Goal: Browse casually

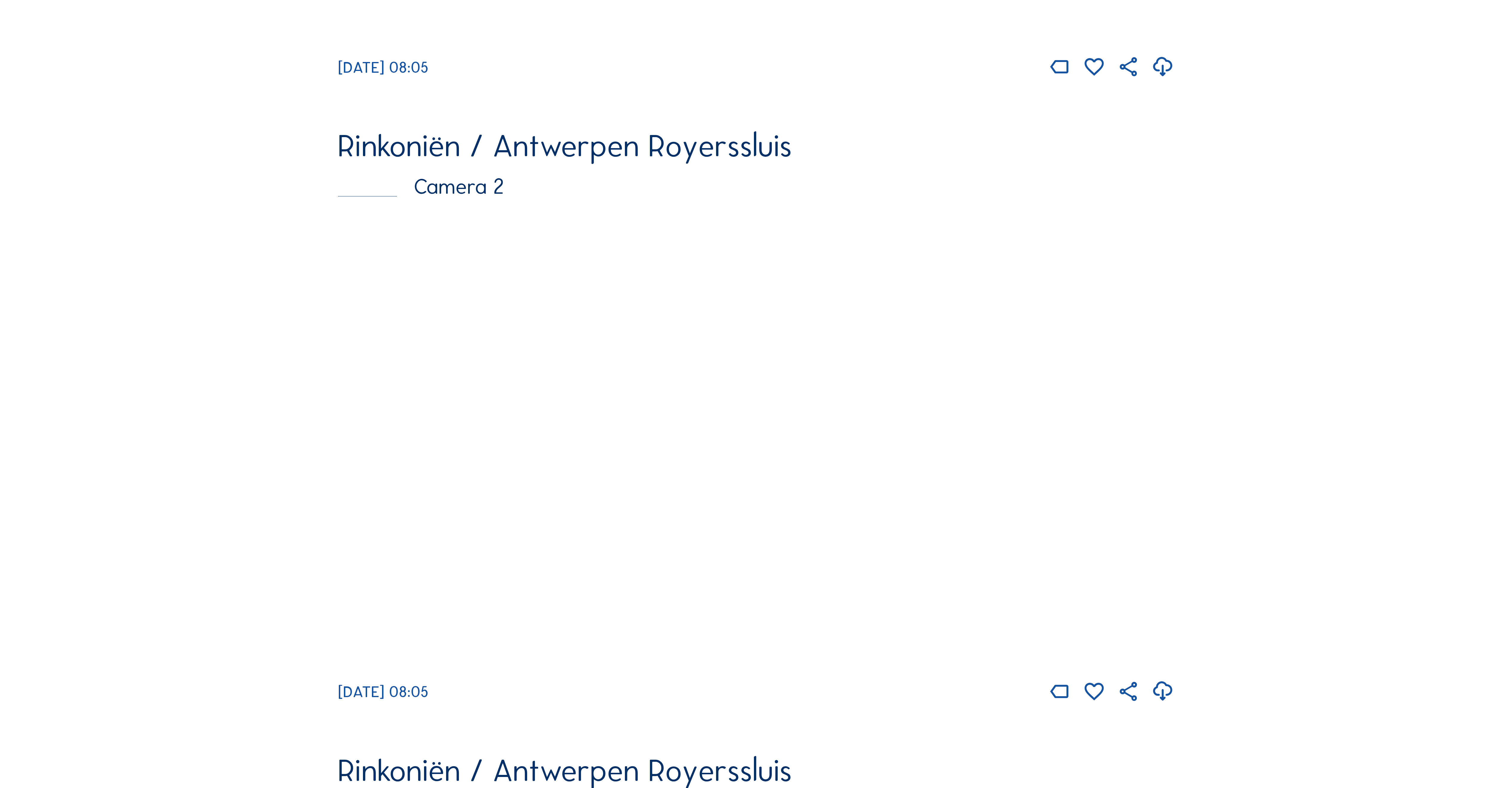
scroll to position [834, 0]
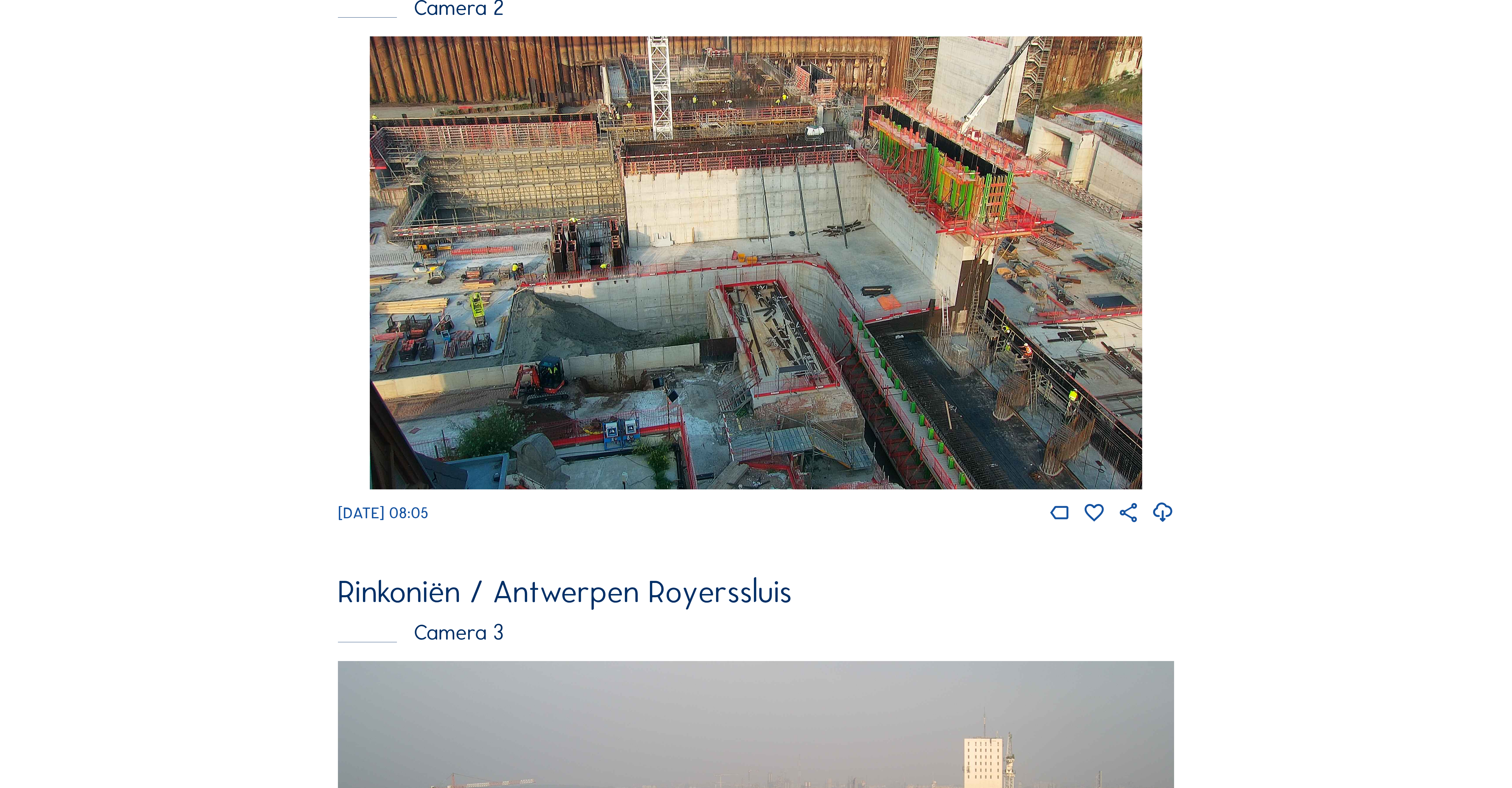
click at [725, 336] on img at bounding box center [756, 263] width 772 height 453
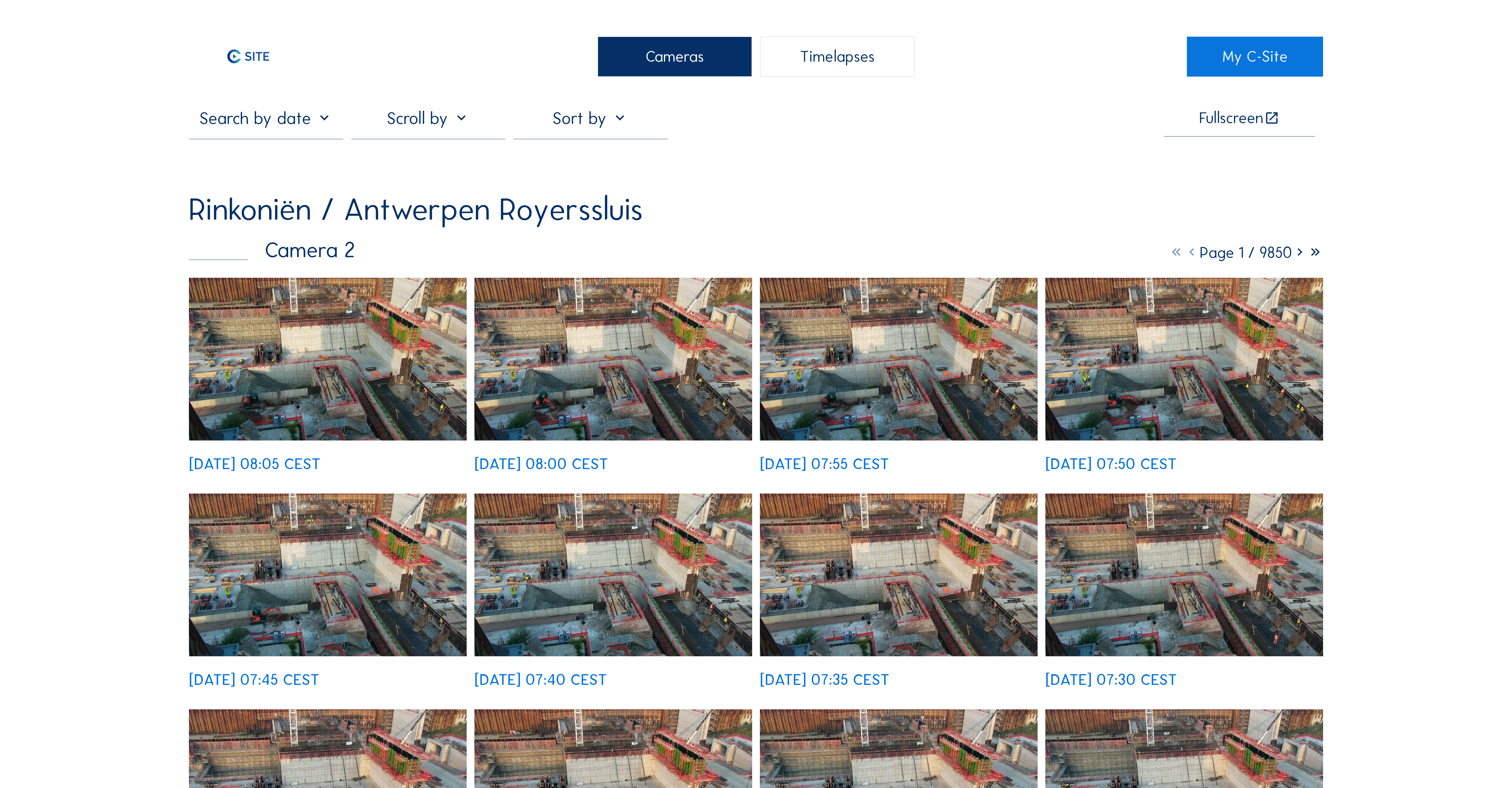
click at [872, 382] on img at bounding box center [898, 359] width 278 height 162
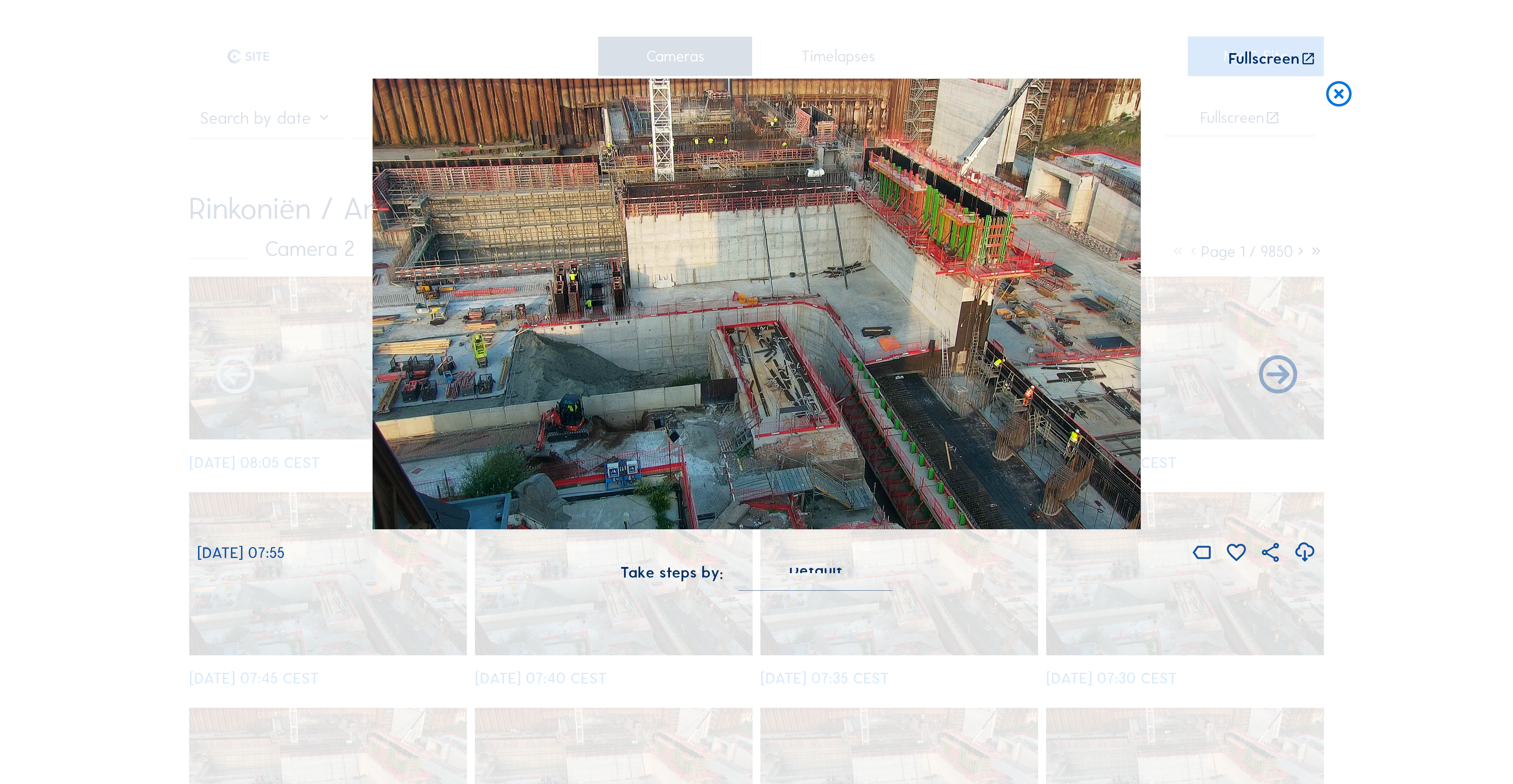
click at [236, 377] on icon at bounding box center [235, 375] width 46 height 47
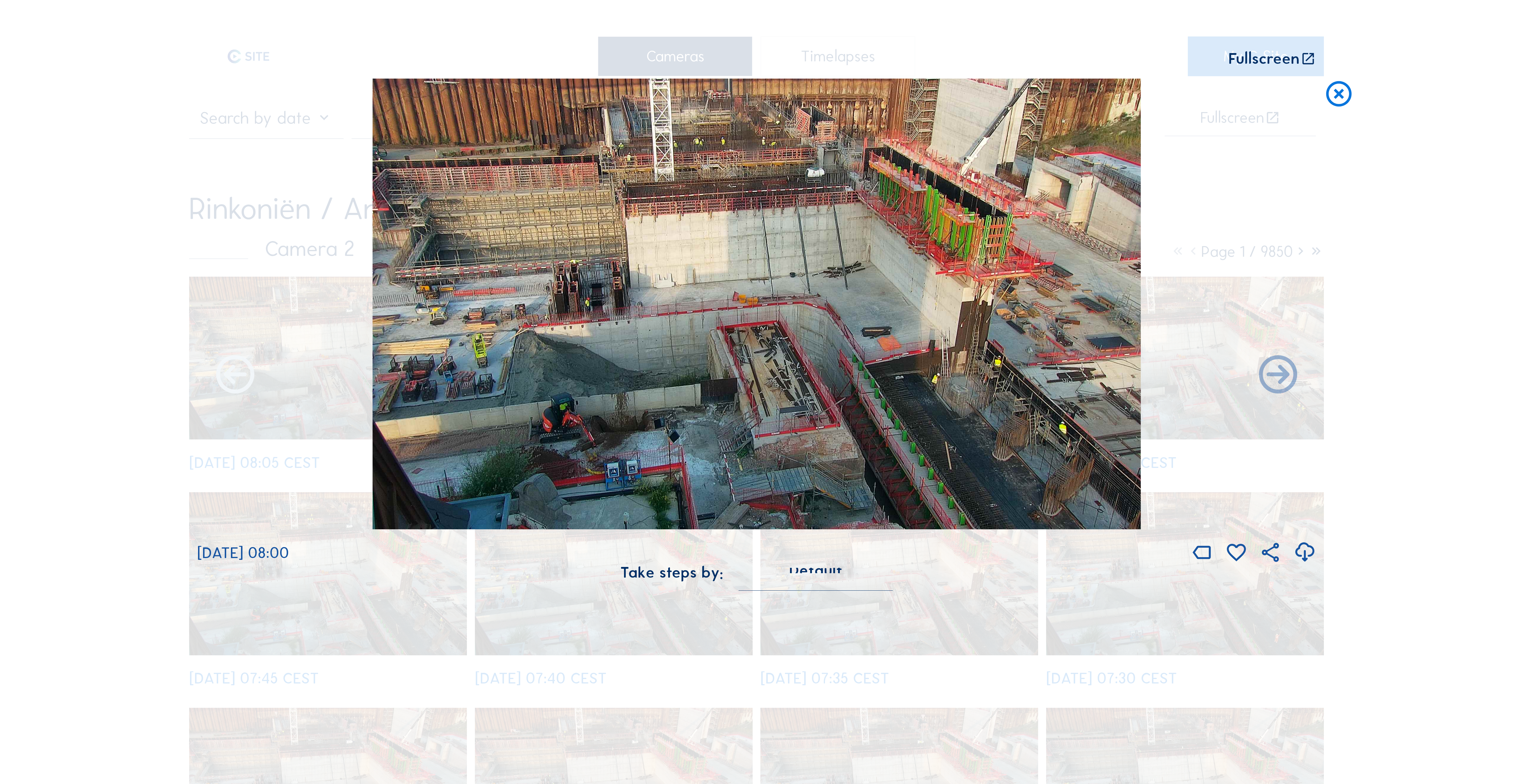
click at [233, 376] on icon at bounding box center [235, 375] width 46 height 47
click at [1277, 380] on icon at bounding box center [1278, 375] width 46 height 47
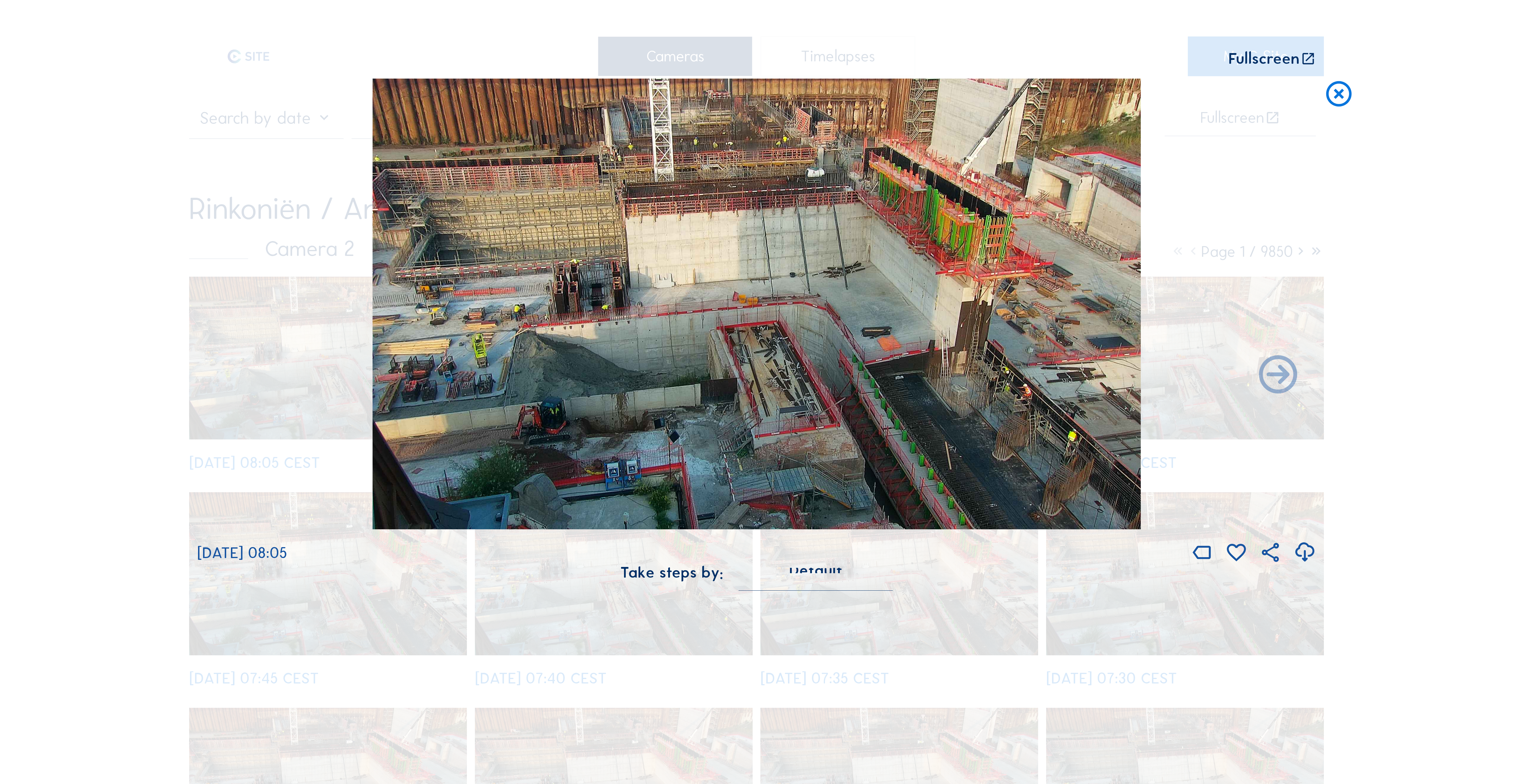
click at [1339, 97] on icon at bounding box center [1339, 94] width 30 height 31
